Goal: Find specific page/section: Find specific page/section

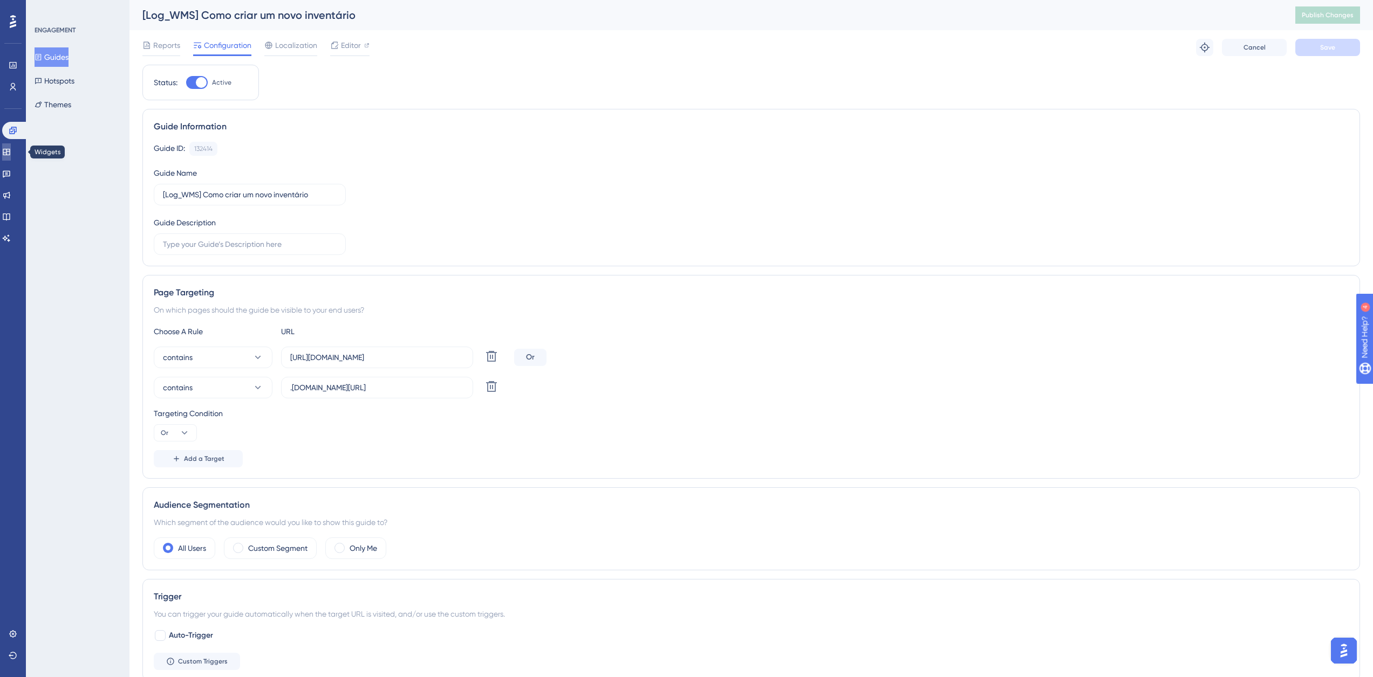
click at [10, 155] on icon at bounding box center [6, 152] width 7 height 6
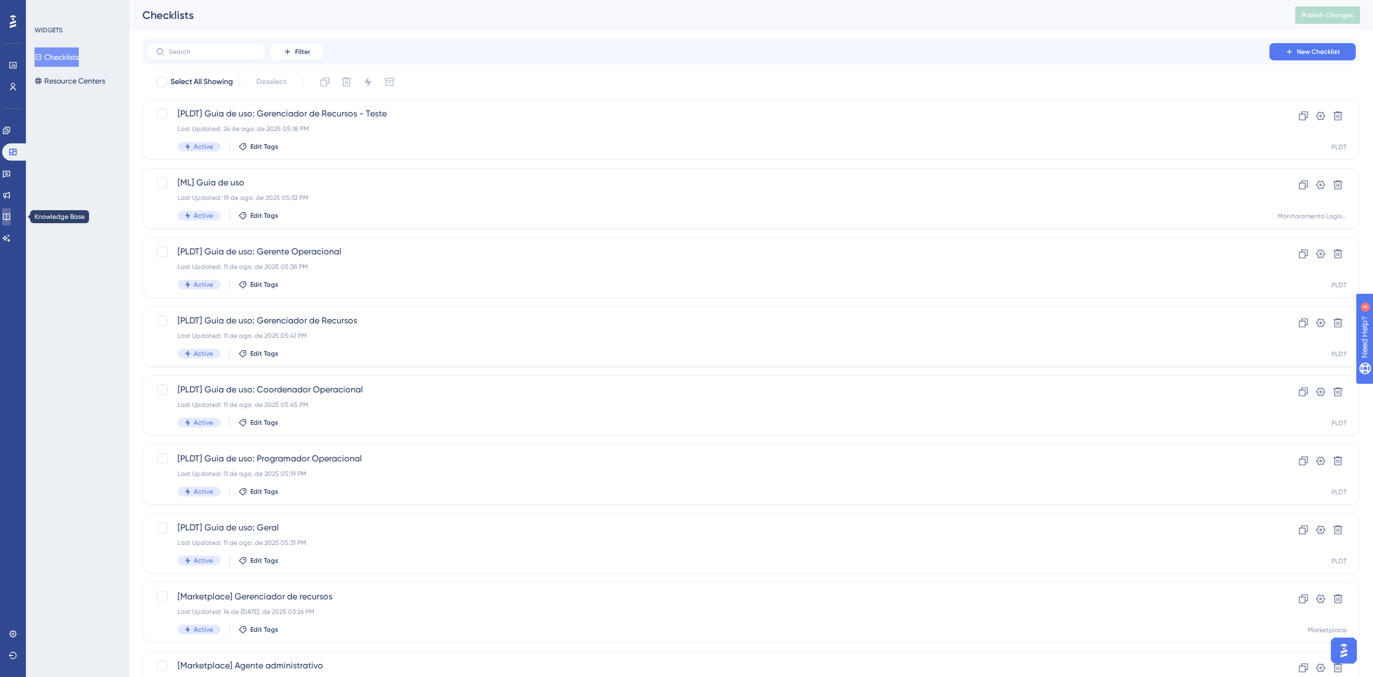
click at [11, 210] on link at bounding box center [6, 216] width 9 height 17
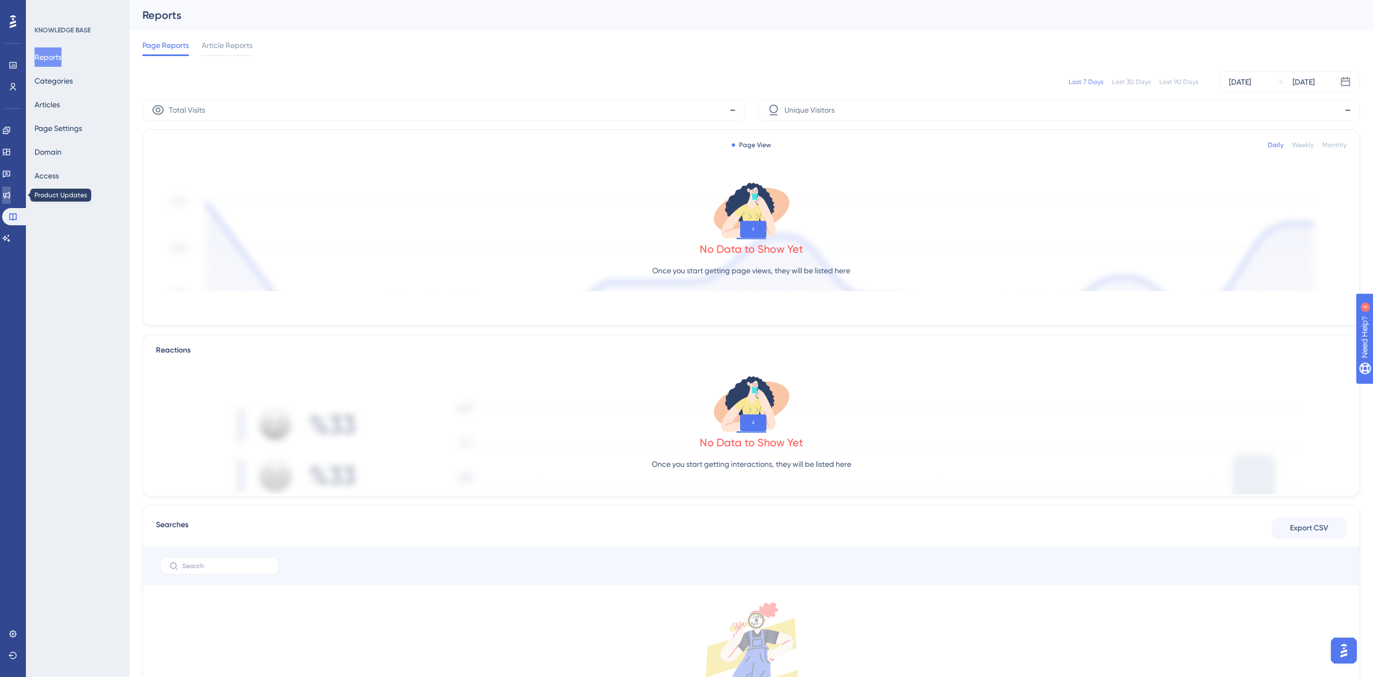
click at [10, 198] on icon at bounding box center [6, 195] width 7 height 7
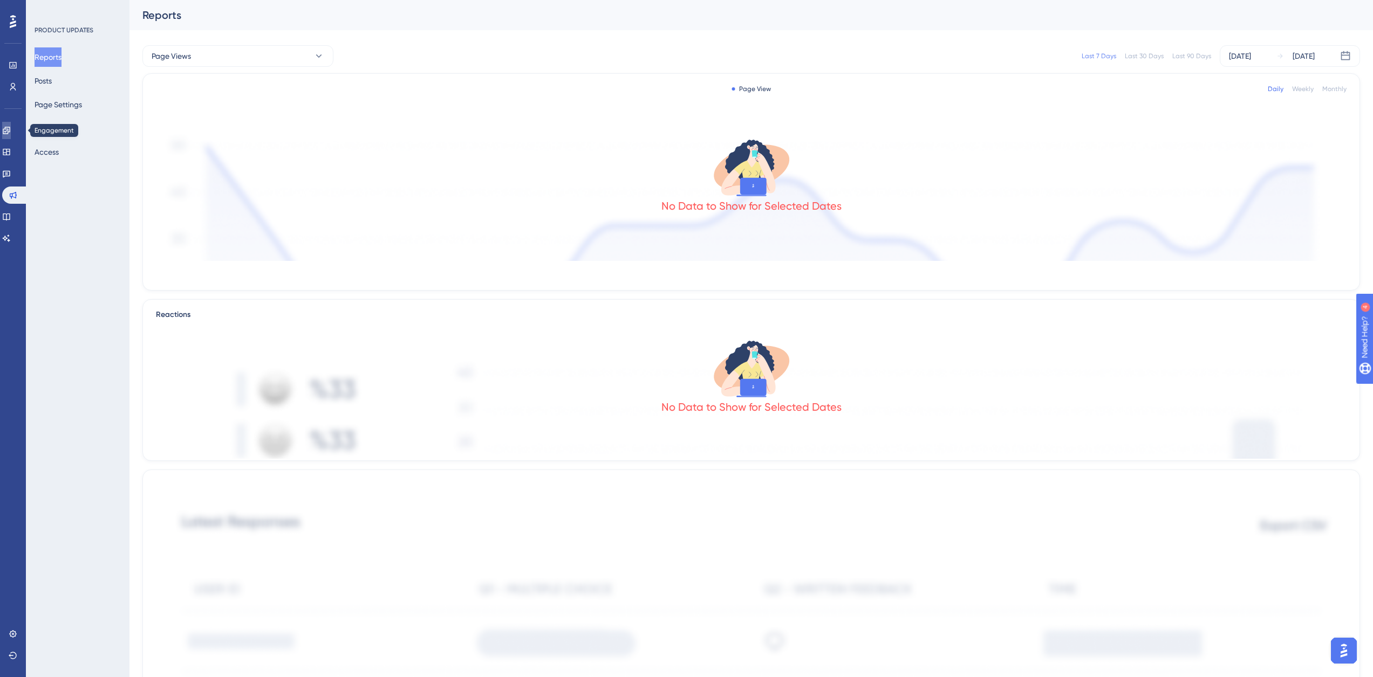
click at [11, 131] on link at bounding box center [6, 130] width 9 height 17
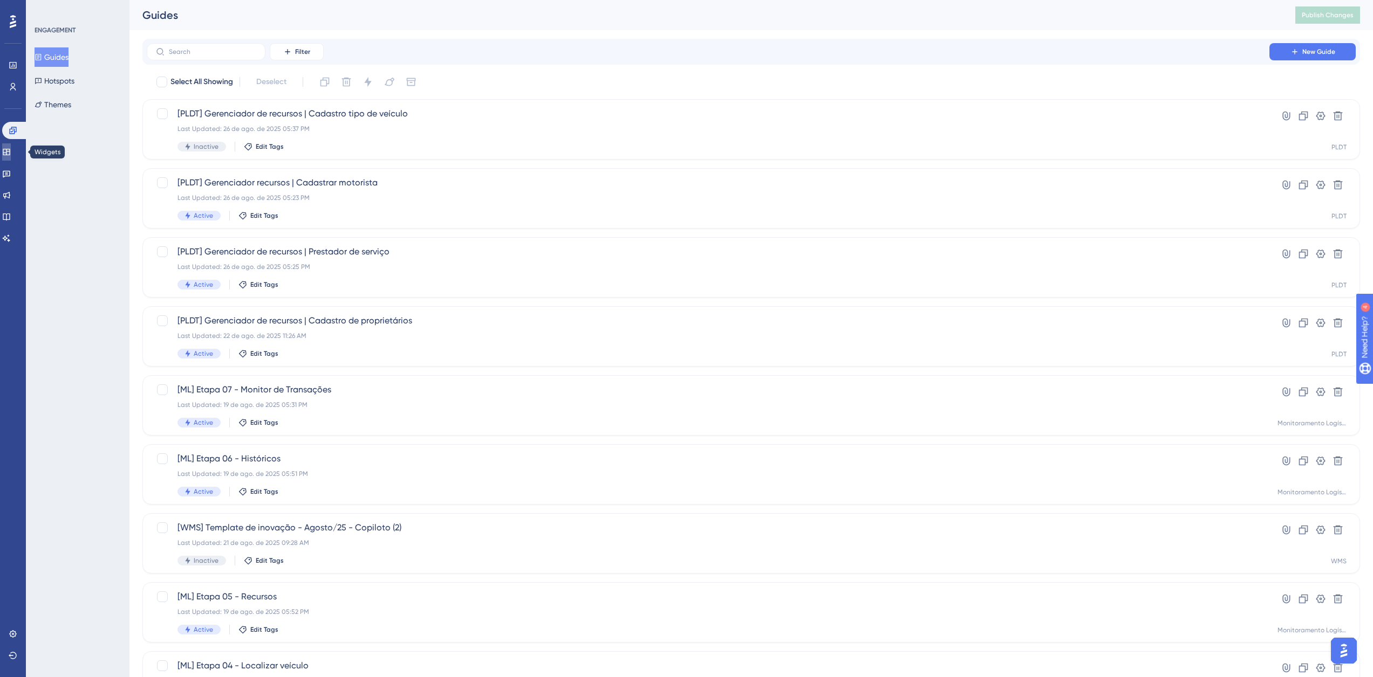
click at [11, 157] on link at bounding box center [6, 151] width 9 height 17
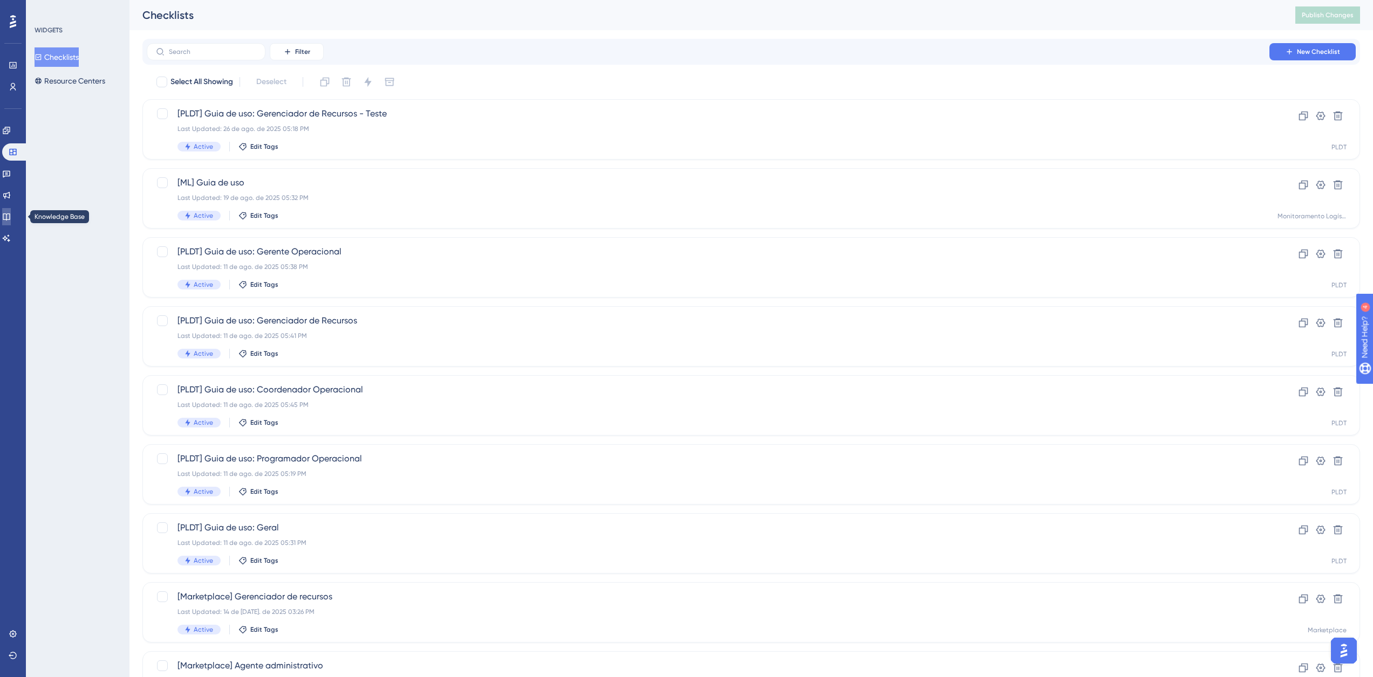
click at [10, 220] on icon at bounding box center [6, 217] width 7 height 7
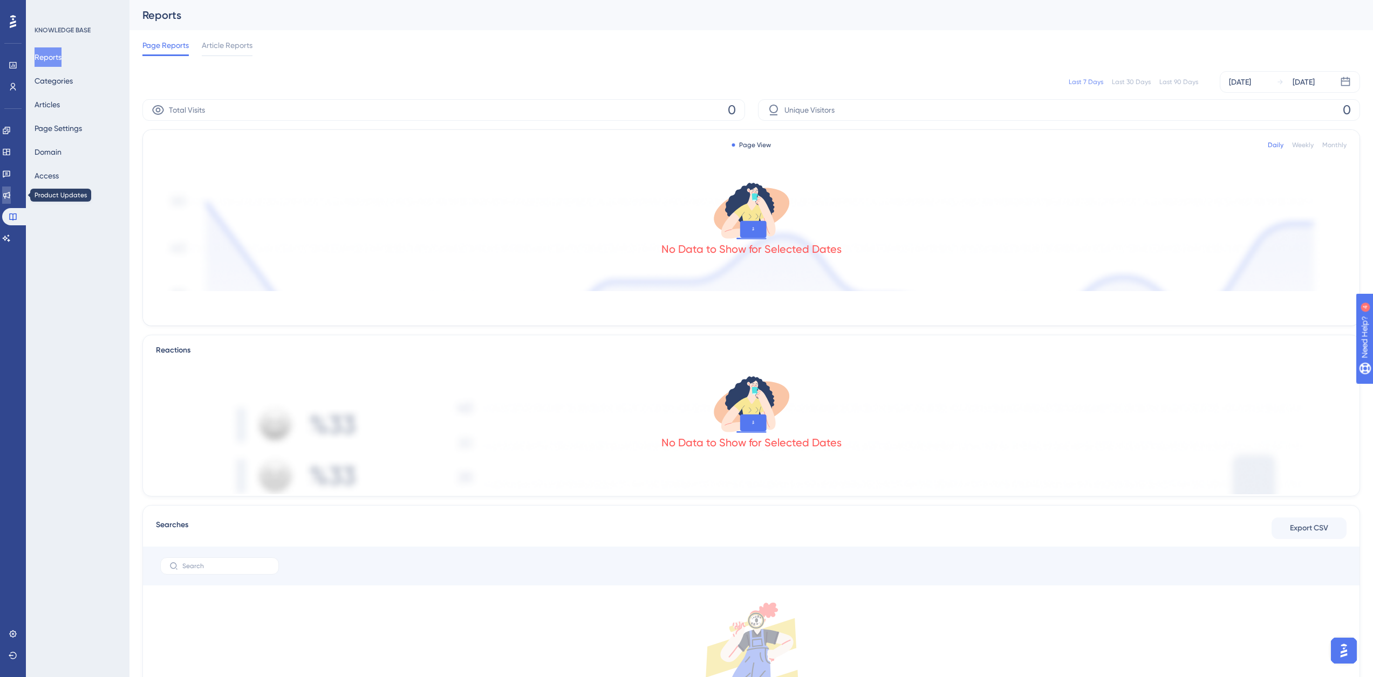
click at [11, 188] on link at bounding box center [6, 195] width 9 height 17
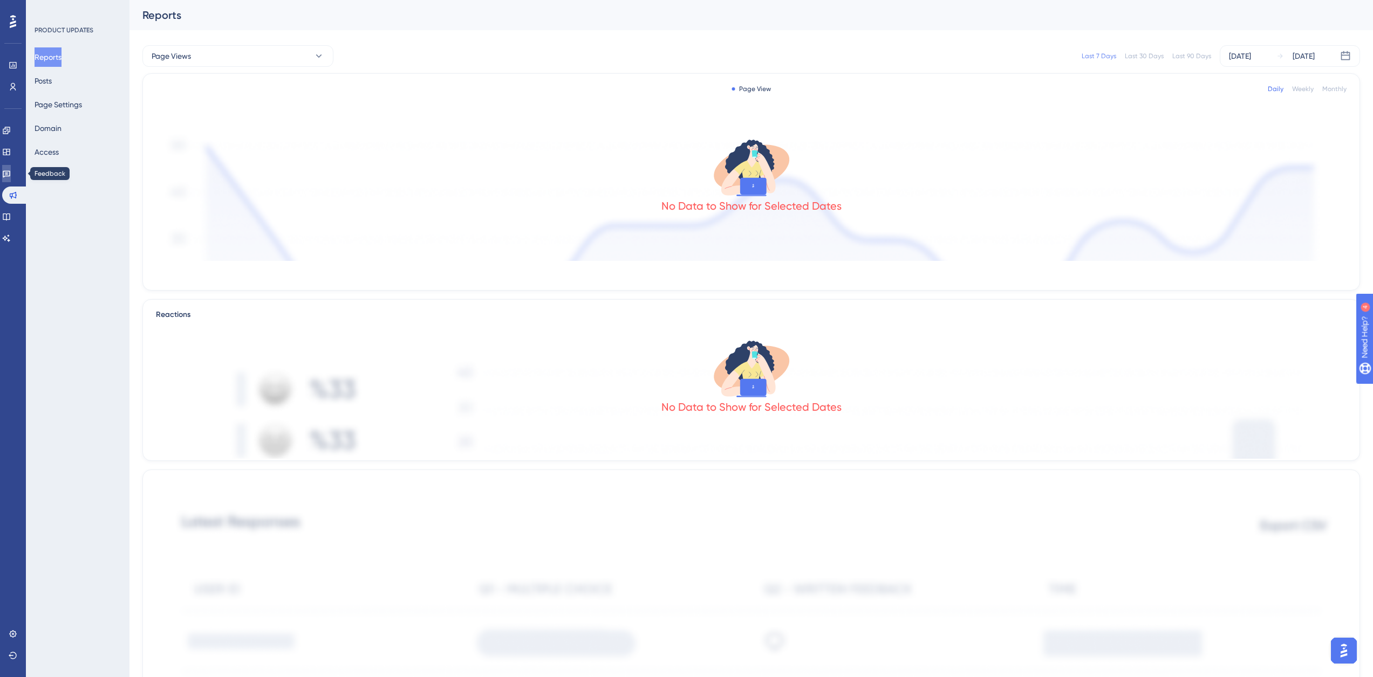
click at [5, 174] on link at bounding box center [6, 173] width 9 height 17
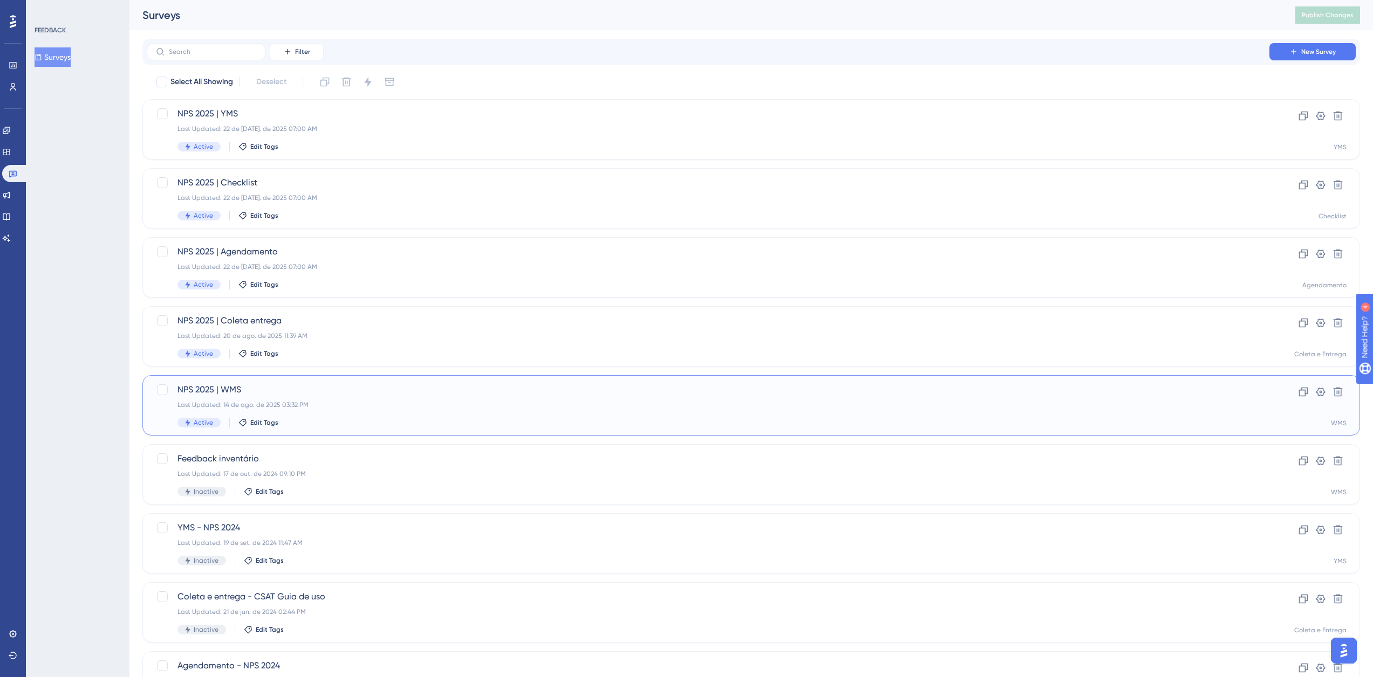
click at [333, 404] on div "Last Updated: 14 de ago. de 2025 03:32 PM" at bounding box center [707, 405] width 1061 height 9
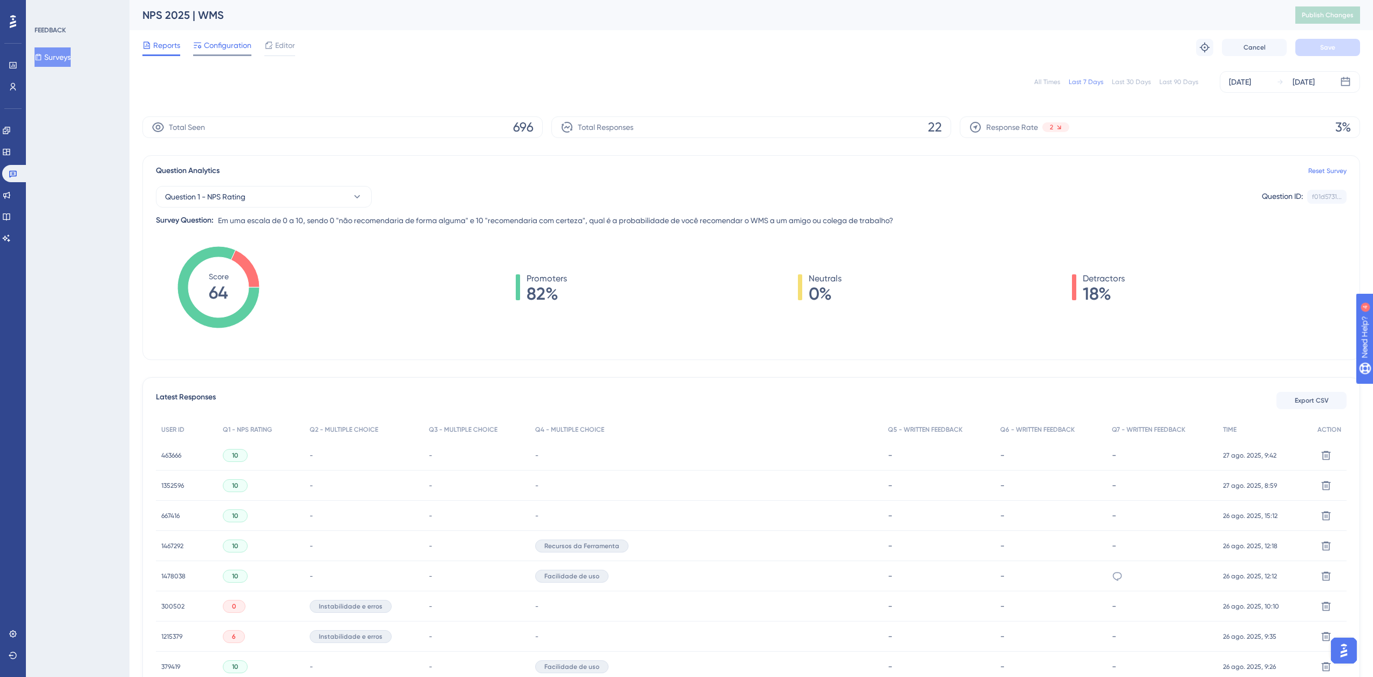
click at [238, 49] on span "Configuration" at bounding box center [227, 45] width 47 height 13
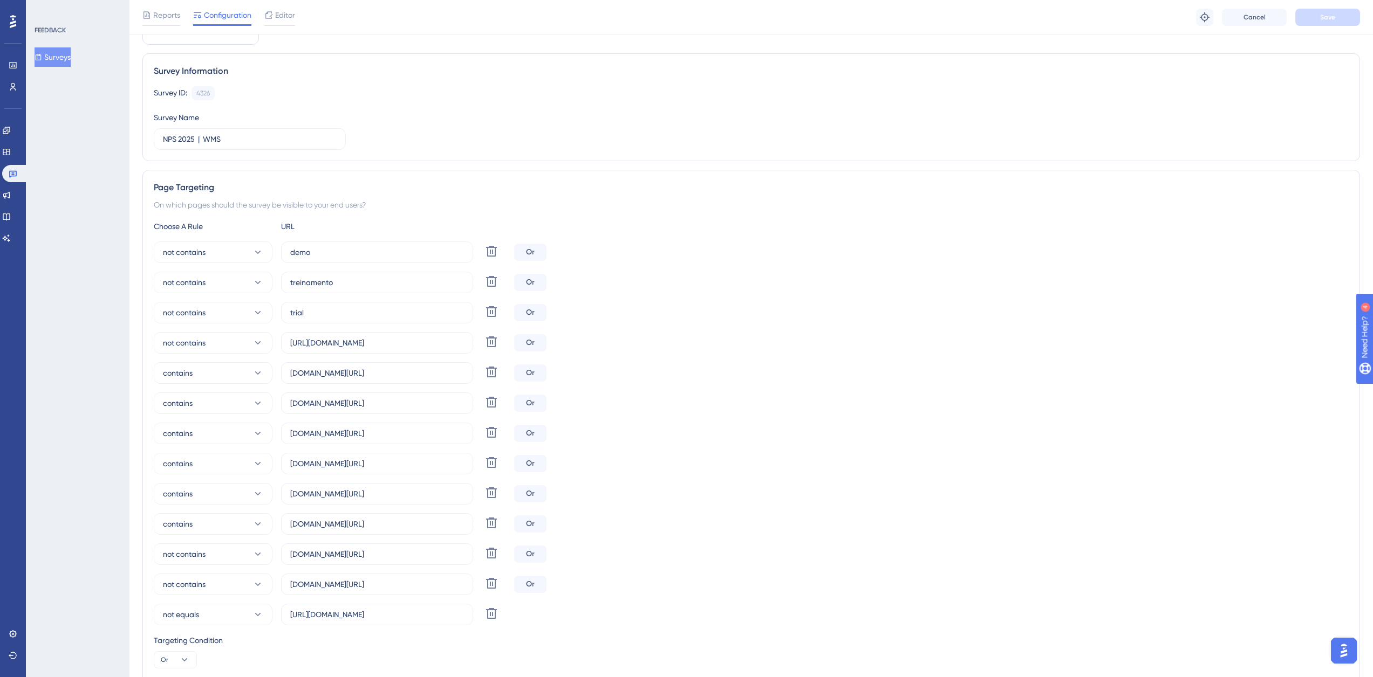
scroll to position [54, 0]
